Goal: Task Accomplishment & Management: Complete application form

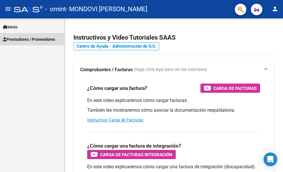
click at [47, 39] on span "Prestadores / Proveedores" at bounding box center [29, 39] width 52 height 6
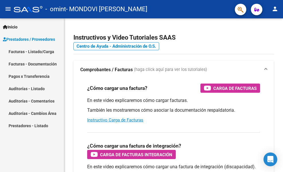
click at [39, 52] on link "Facturas - Listado/Carga" at bounding box center [32, 51] width 64 height 12
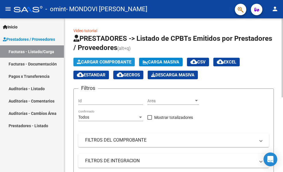
click at [116, 59] on button "Cargar Comprobante" at bounding box center [104, 62] width 61 height 9
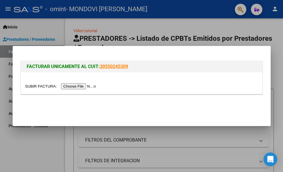
click at [87, 87] on input "file" at bounding box center [61, 86] width 73 height 6
click at [78, 87] on input "file" at bounding box center [61, 86] width 73 height 6
click at [92, 86] on input "file" at bounding box center [61, 86] width 73 height 6
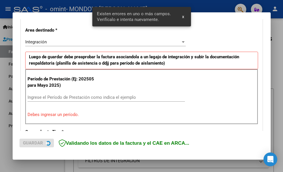
scroll to position [133, 0]
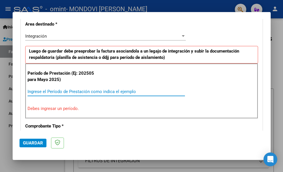
click at [86, 90] on input "Ingrese el Período de Prestación como indica el ejemplo" at bounding box center [107, 91] width 158 height 5
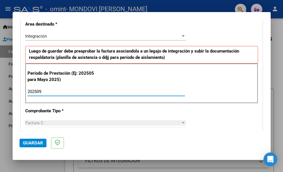
type input "202509"
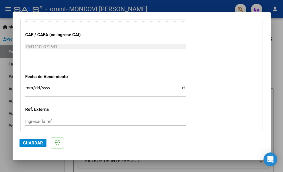
scroll to position [363, 0]
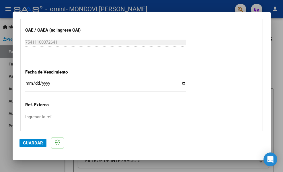
click at [179, 82] on input "Ingresar la fecha" at bounding box center [105, 85] width 161 height 9
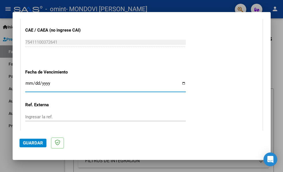
type input "[DATE]"
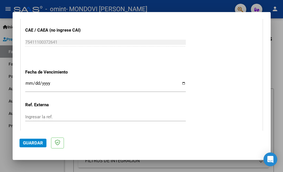
click at [266, 128] on mat-dialog-content "COMPROBANTE VER COMPROBANTE El comprobante fue leído exitosamente. DATOS DEL CO…" at bounding box center [142, 75] width 258 height 112
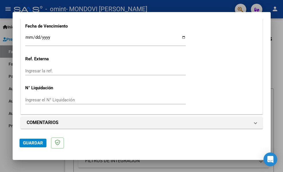
scroll to position [411, 0]
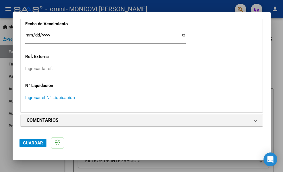
click at [55, 97] on input "Ingresar el N° Liquidación" at bounding box center [105, 97] width 161 height 5
type input "3"
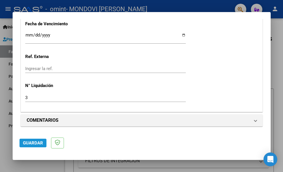
click at [34, 142] on span "Guardar" at bounding box center [33, 142] width 20 height 5
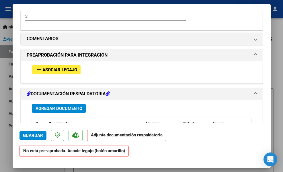
scroll to position [498, 0]
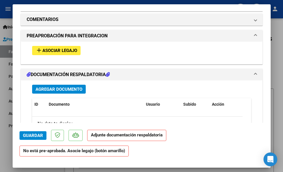
click at [55, 52] on span "Asociar Legajo" at bounding box center [60, 50] width 35 height 5
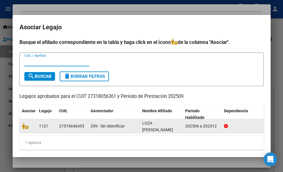
click at [72, 130] on datatable-body-cell "27574640453" at bounding box center [73, 126] width 32 height 14
click at [24, 129] on div at bounding box center [28, 126] width 13 height 7
click at [79, 126] on div "27574640453" at bounding box center [71, 126] width 25 height 7
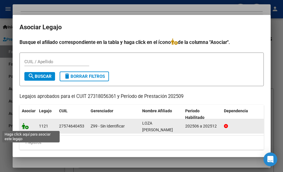
click at [27, 128] on icon at bounding box center [25, 126] width 7 height 6
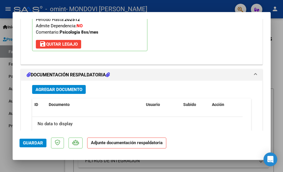
scroll to position [595, 0]
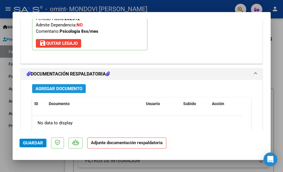
click at [67, 89] on span "Agregar Documento" at bounding box center [59, 88] width 47 height 5
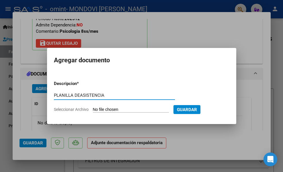
type input "PLANILLA DEASISTENCIA"
click at [138, 108] on input "Seleccionar Archivo" at bounding box center [131, 109] width 76 height 5
type input "C:\fakepath\loza septiembre .pdf"
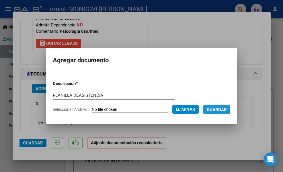
click at [225, 110] on span "Guardar" at bounding box center [217, 109] width 20 height 5
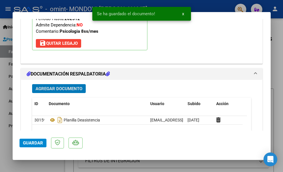
click at [11, 145] on div at bounding box center [141, 86] width 283 height 172
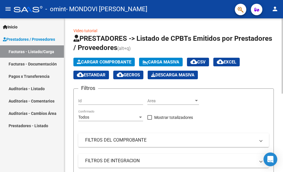
click at [280, 117] on div "Video tutorial PRESTADORES -> Listado de CPBTs Emitidos por Prestadores / Prove…" at bounding box center [173, 172] width 219 height 309
click at [281, 113] on div "Video tutorial PRESTADORES -> Listado de CPBTs Emitidos por Prestadores / Prove…" at bounding box center [173, 172] width 219 height 309
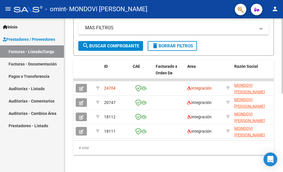
click at [282, 111] on div at bounding box center [282, 95] width 1 height 154
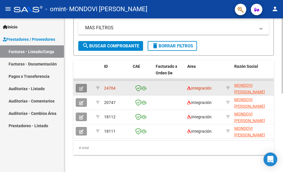
click at [81, 88] on icon "button" at bounding box center [81, 88] width 4 height 4
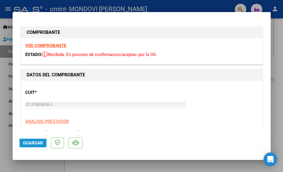
click at [29, 142] on span "Guardar" at bounding box center [33, 142] width 20 height 5
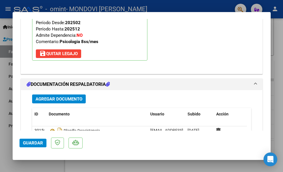
scroll to position [667, 0]
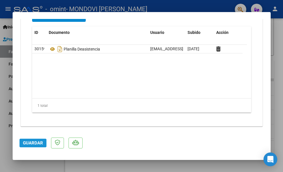
click at [31, 143] on span "Guardar" at bounding box center [33, 142] width 20 height 5
click at [277, 77] on div at bounding box center [141, 86] width 283 height 172
type input "$ 0,00"
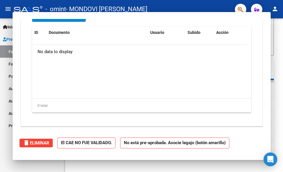
scroll to position [603, 0]
